Goal: Register for event/course

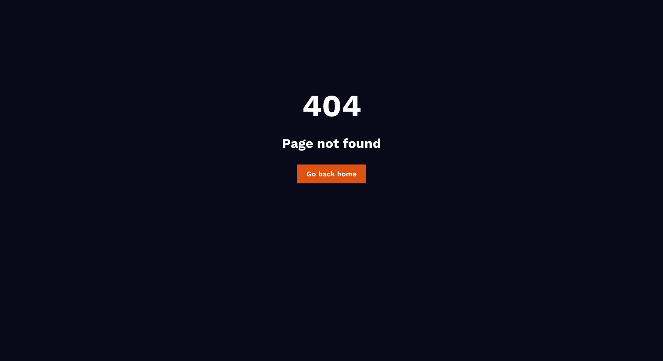
click at [319, 171] on link "Go back home" at bounding box center [331, 173] width 69 height 19
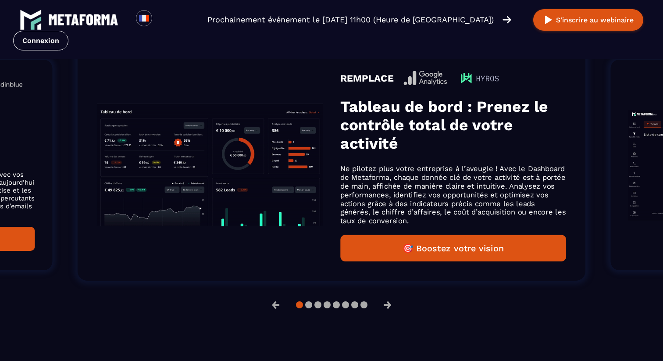
scroll to position [1027, 0]
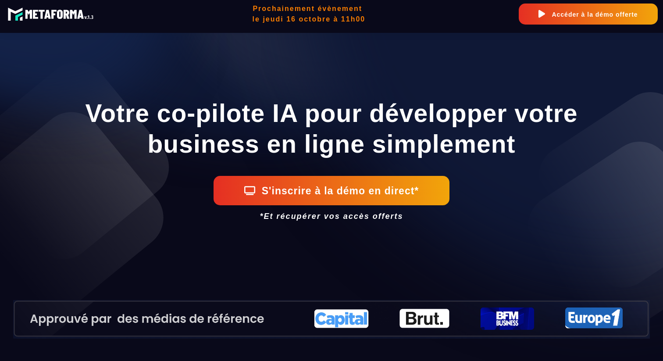
click at [62, 11] on img at bounding box center [51, 14] width 89 height 18
